Goal: Transaction & Acquisition: Purchase product/service

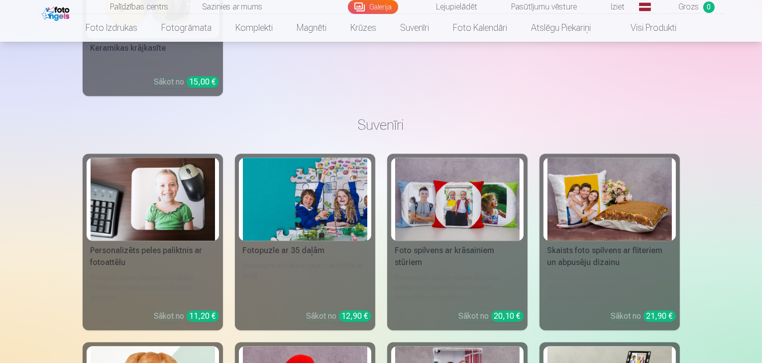
scroll to position [6688, 0]
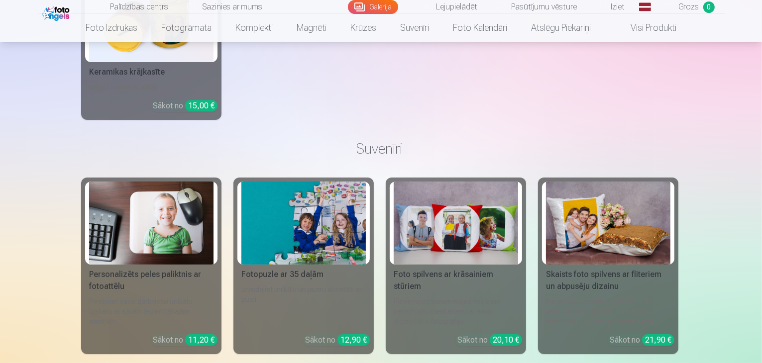
scroll to position [6709, 0]
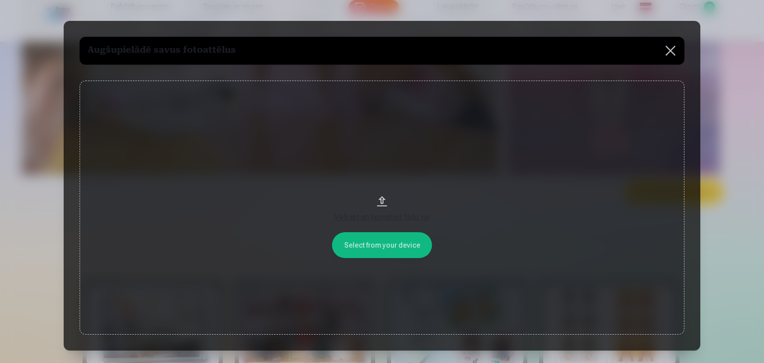
click at [380, 217] on div "Velciet un nometiet failu vai" at bounding box center [382, 217] width 585 height 12
click at [672, 49] on button at bounding box center [671, 51] width 28 height 28
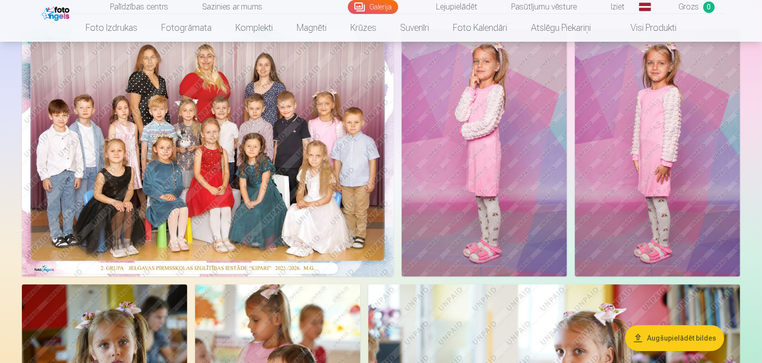
scroll to position [61, 0]
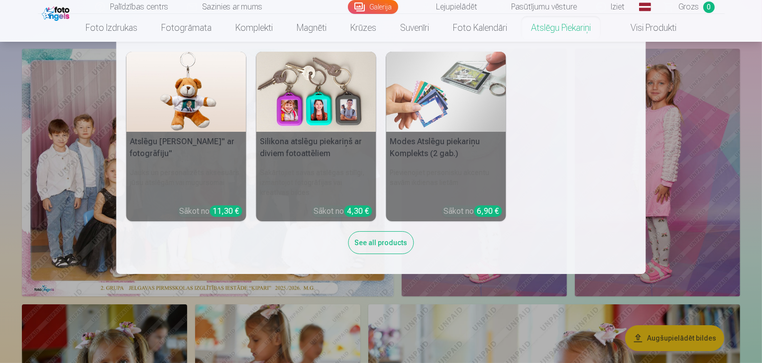
click at [541, 26] on link "Atslēgu piekariņi" at bounding box center [561, 28] width 84 height 28
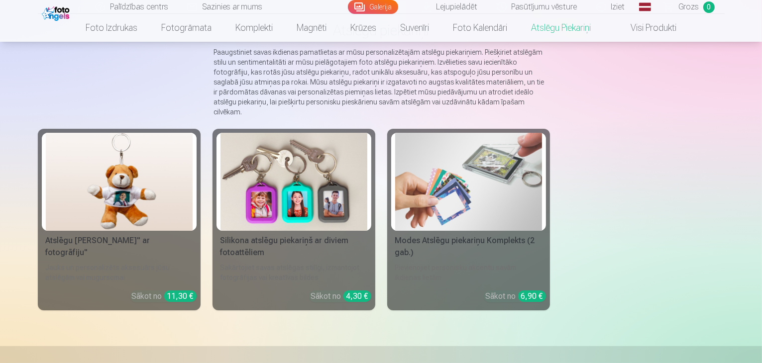
scroll to position [80, 0]
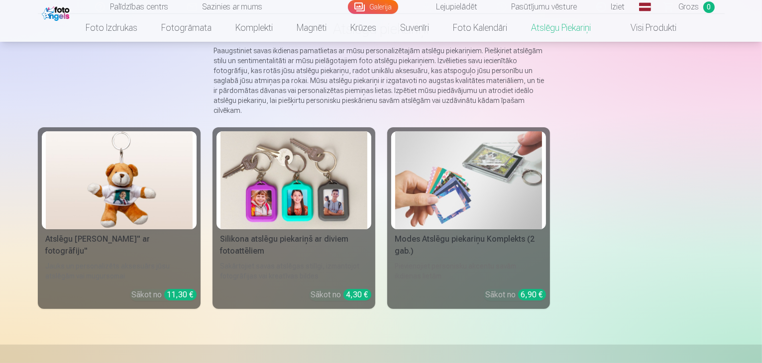
click at [306, 187] on img at bounding box center [293, 180] width 147 height 98
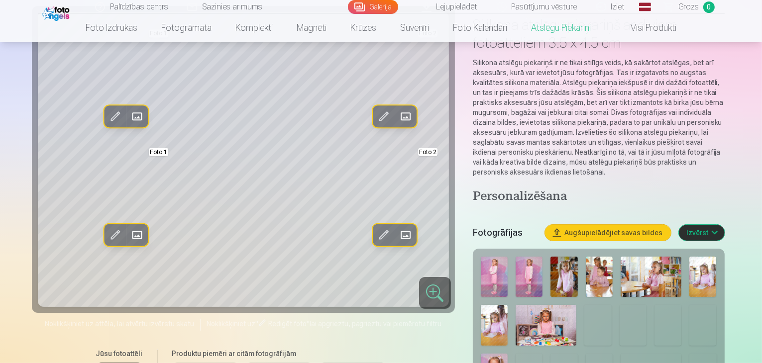
scroll to position [100, 0]
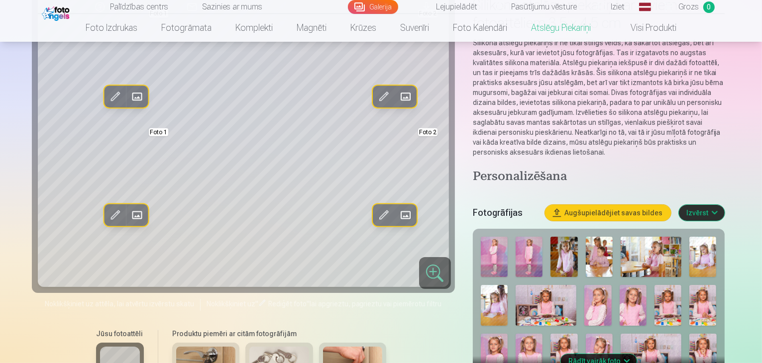
click at [620, 291] on img at bounding box center [633, 305] width 27 height 40
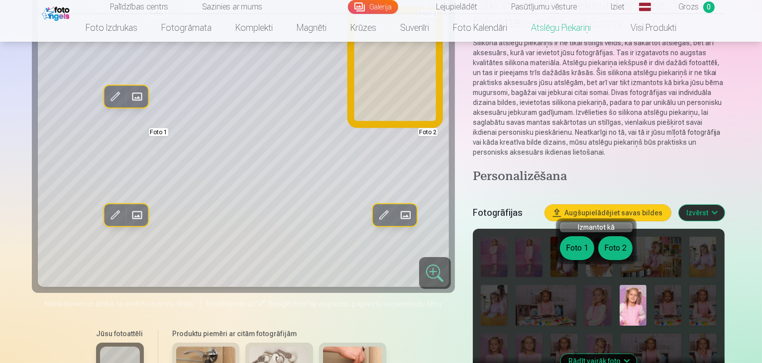
click at [611, 251] on button "Foto 2" at bounding box center [615, 248] width 34 height 24
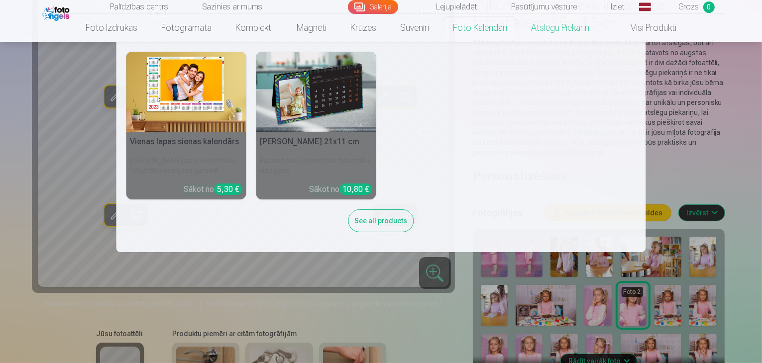
click at [466, 25] on link "Foto kalendāri" at bounding box center [480, 28] width 78 height 28
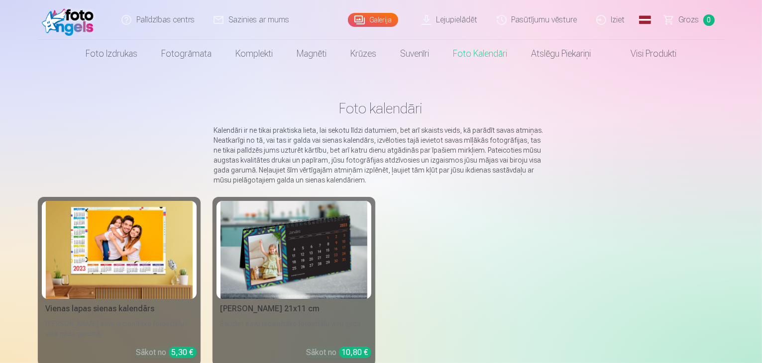
click at [624, 55] on span at bounding box center [621, 54] width 12 height 12
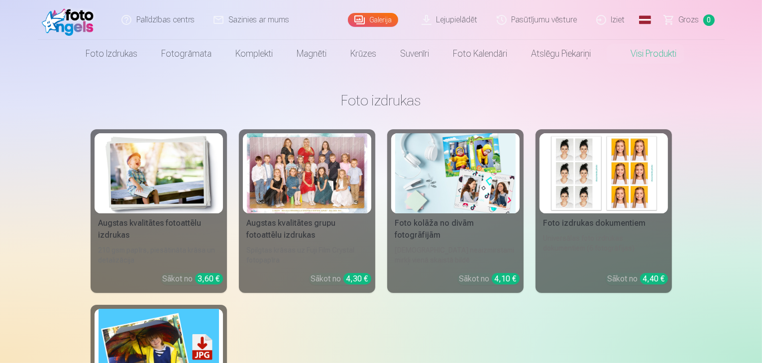
click at [470, 19] on link "Lejupielādēt" at bounding box center [450, 20] width 75 height 40
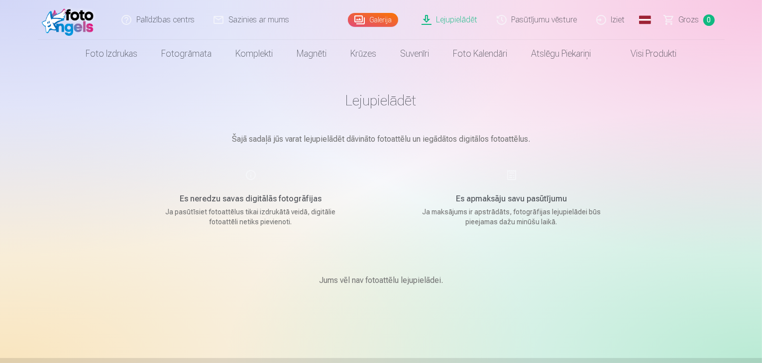
click at [606, 20] on link "Iziet" at bounding box center [611, 20] width 48 height 40
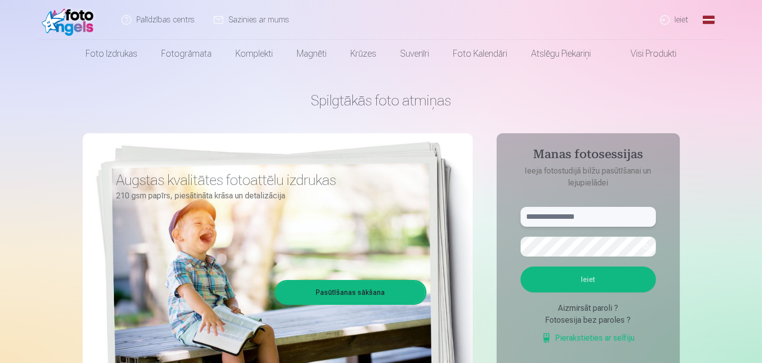
type input "**********"
click at [593, 280] on button "Ieiet" at bounding box center [588, 280] width 135 height 26
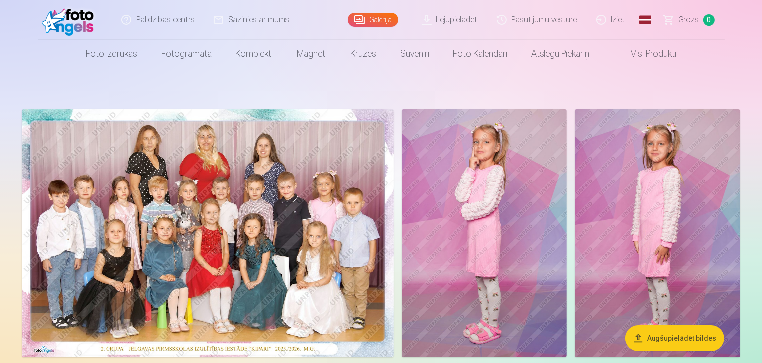
click at [613, 14] on link "Iziet" at bounding box center [611, 20] width 48 height 40
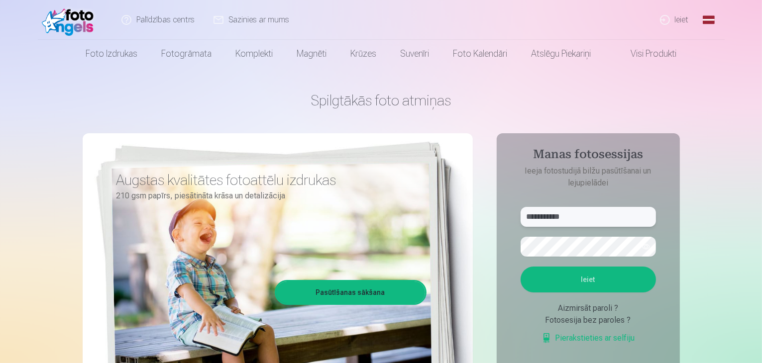
click at [584, 216] on input "**********" at bounding box center [588, 217] width 135 height 20
type input "**********"
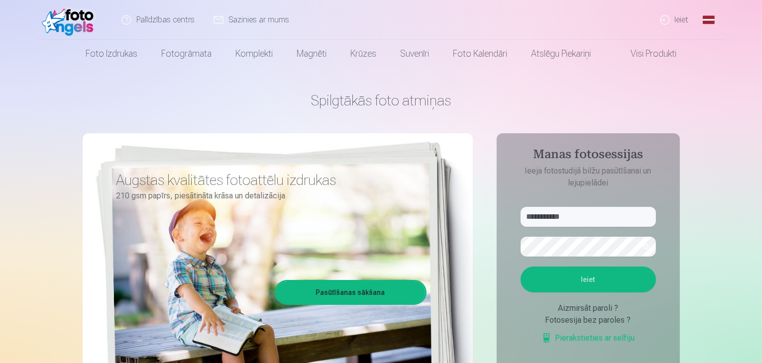
click at [577, 285] on button "Ieiet" at bounding box center [588, 280] width 135 height 26
